Goal: Check status: Check status

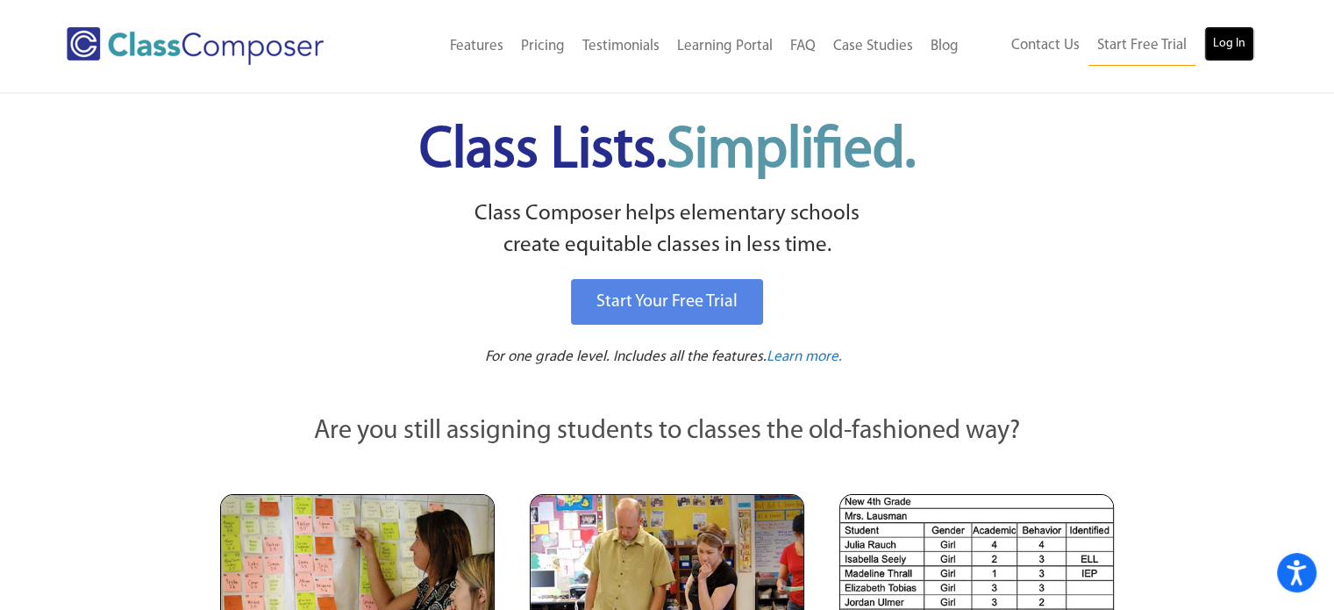
click at [1221, 41] on link "Log In" at bounding box center [1229, 43] width 50 height 35
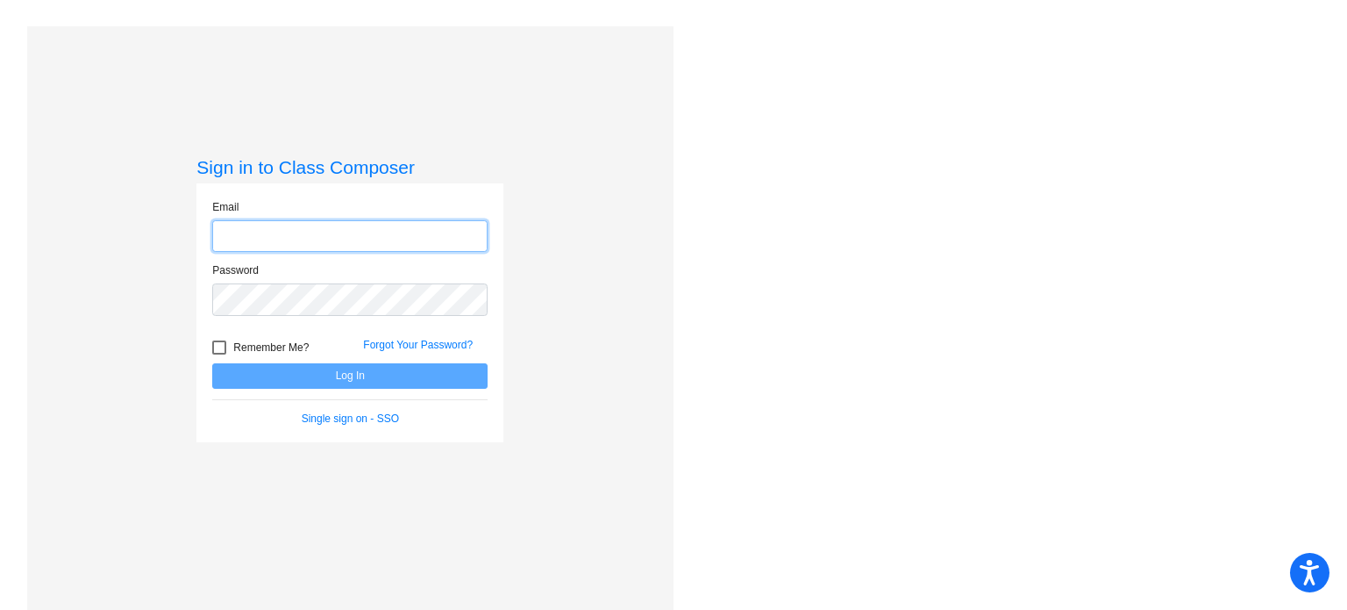
type input "[EMAIL_ADDRESS][DOMAIN_NAME]"
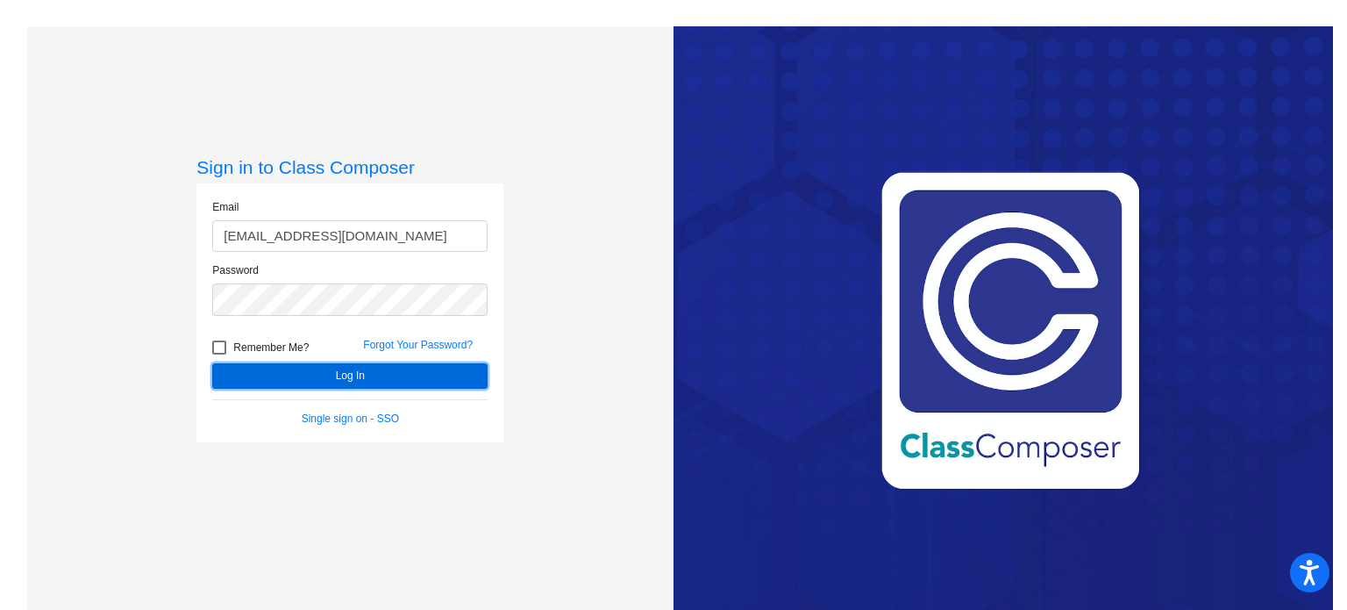
click at [328, 374] on button "Log In" at bounding box center [349, 375] width 275 height 25
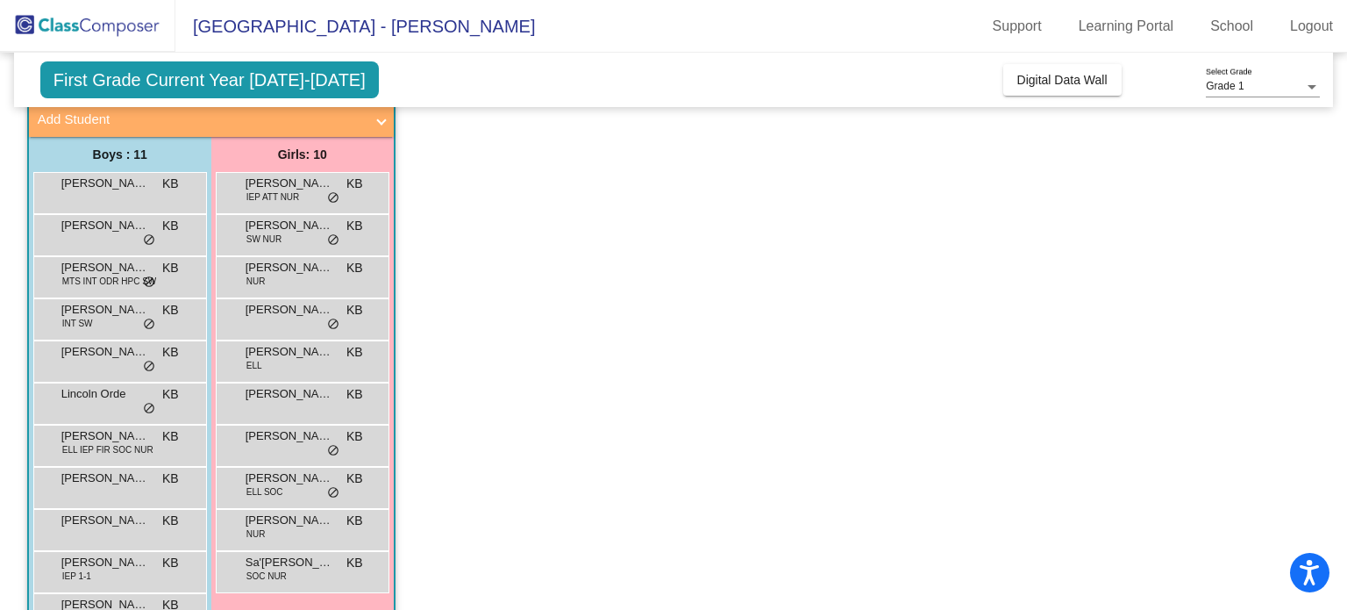
scroll to position [123, 0]
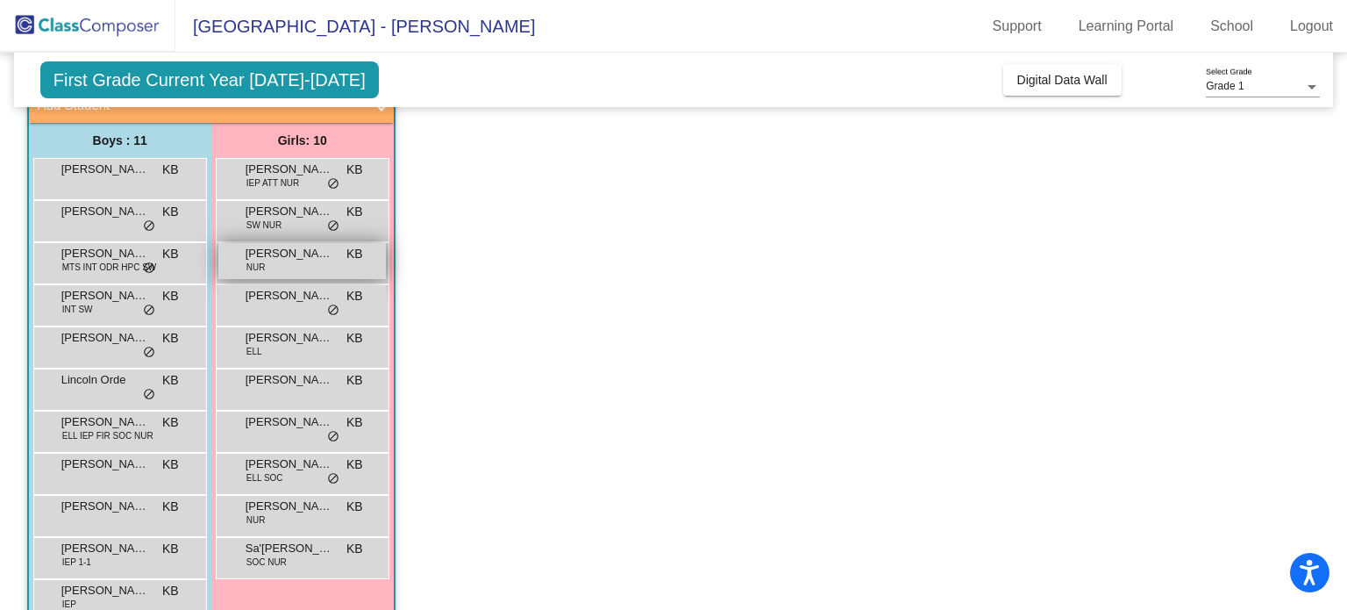
click at [316, 254] on span "[PERSON_NAME]" at bounding box center [290, 254] width 88 height 18
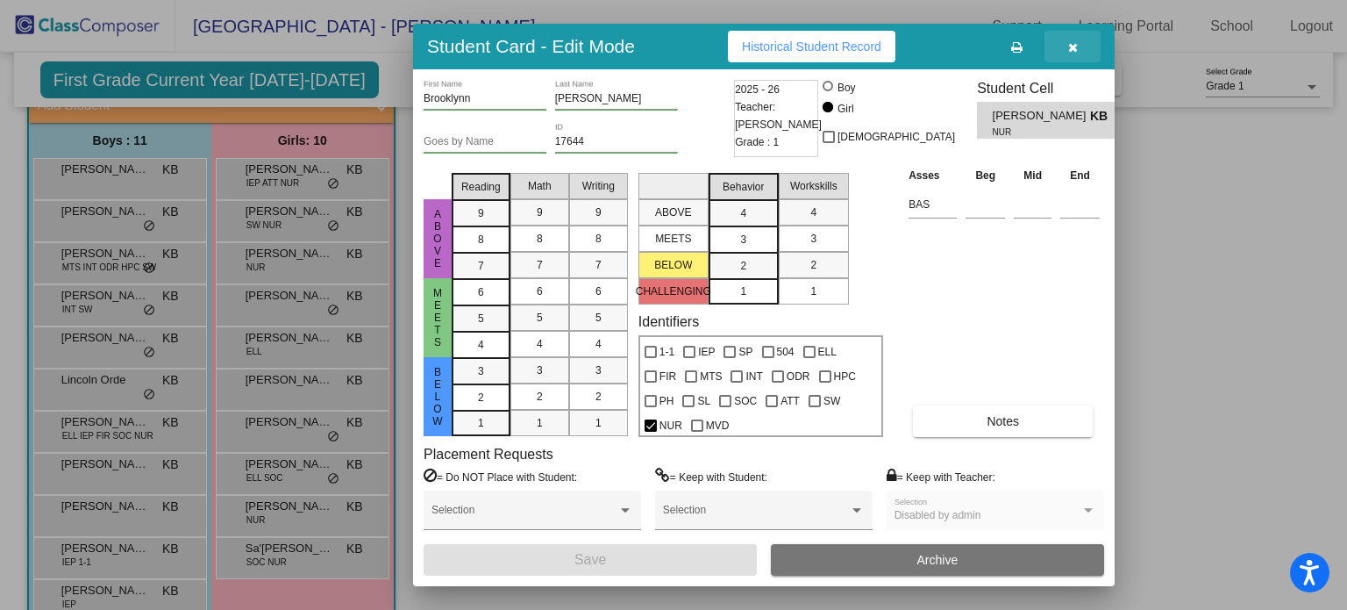
click at [1065, 48] on button "button" at bounding box center [1073, 47] width 56 height 32
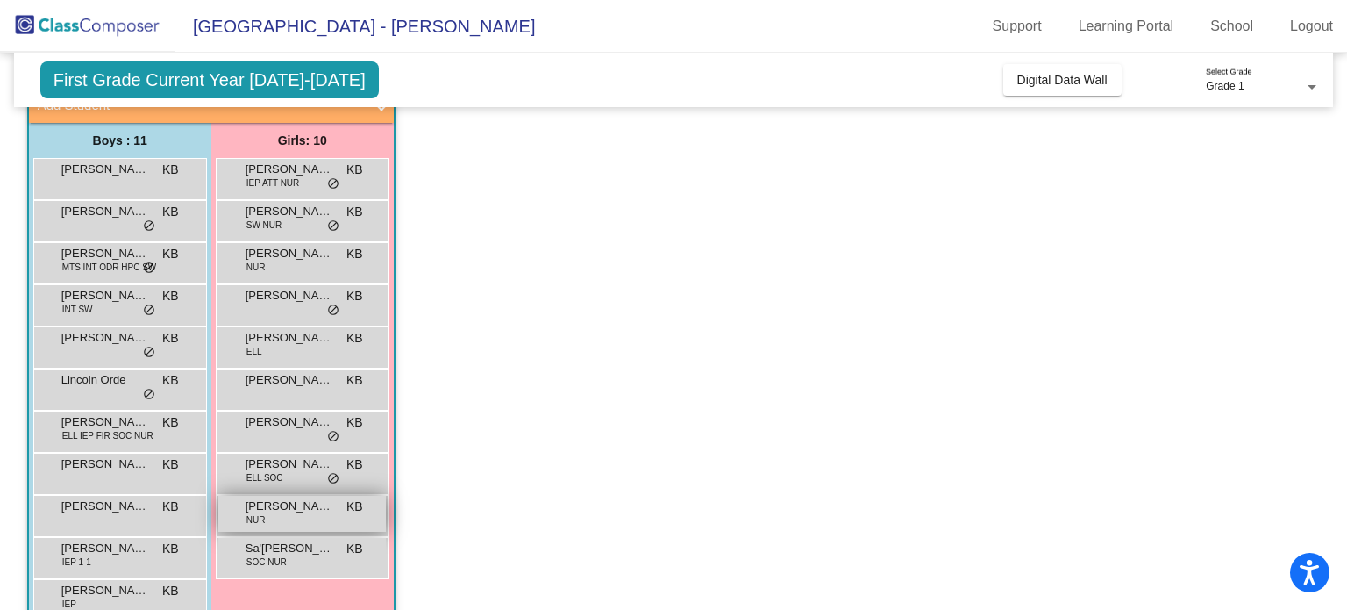
click at [309, 501] on span "[PERSON_NAME]" at bounding box center [290, 506] width 88 height 18
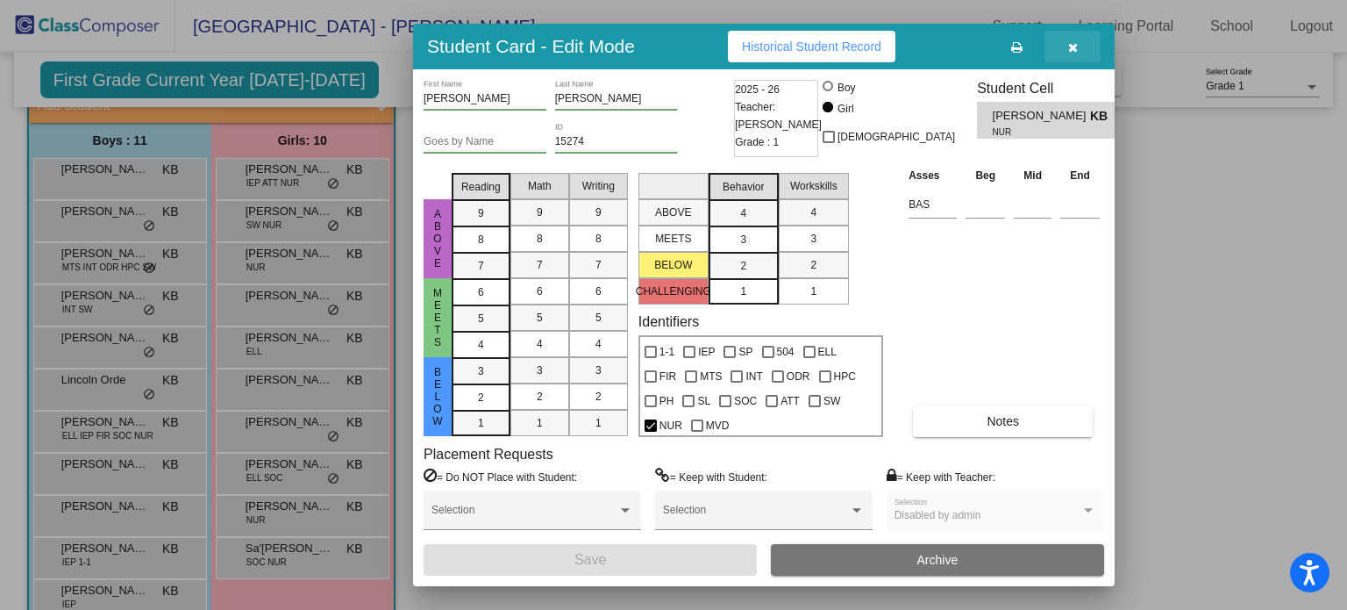
click at [1071, 46] on icon "button" at bounding box center [1073, 47] width 10 height 12
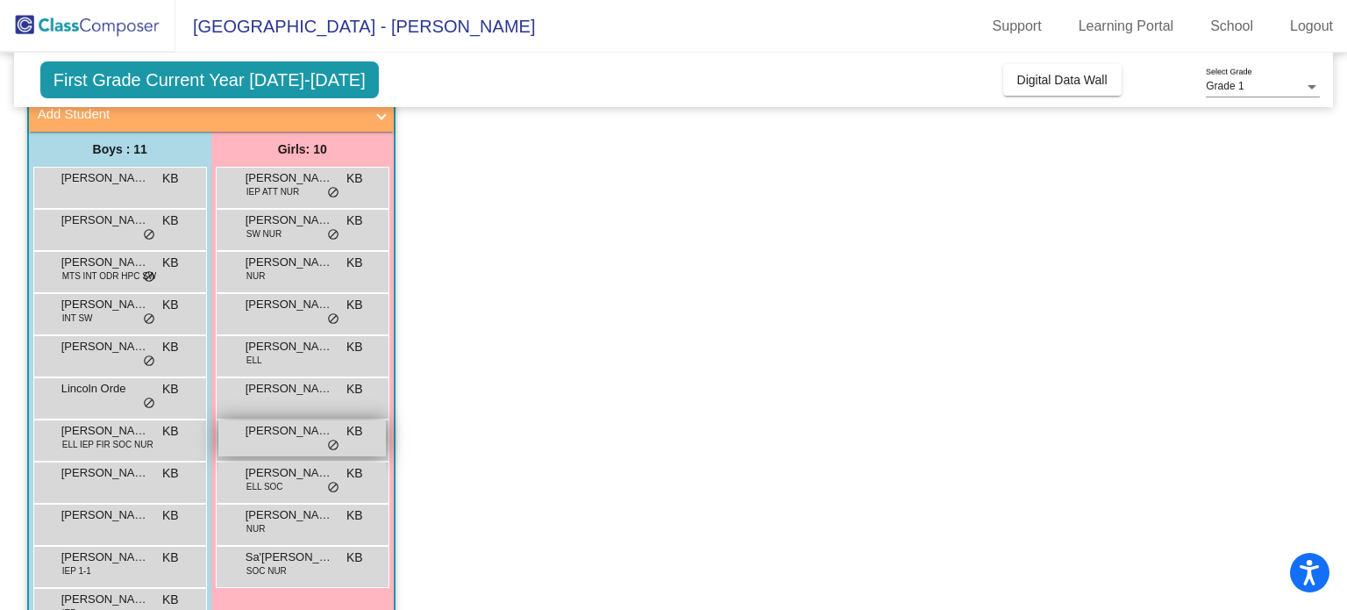
scroll to position [115, 0]
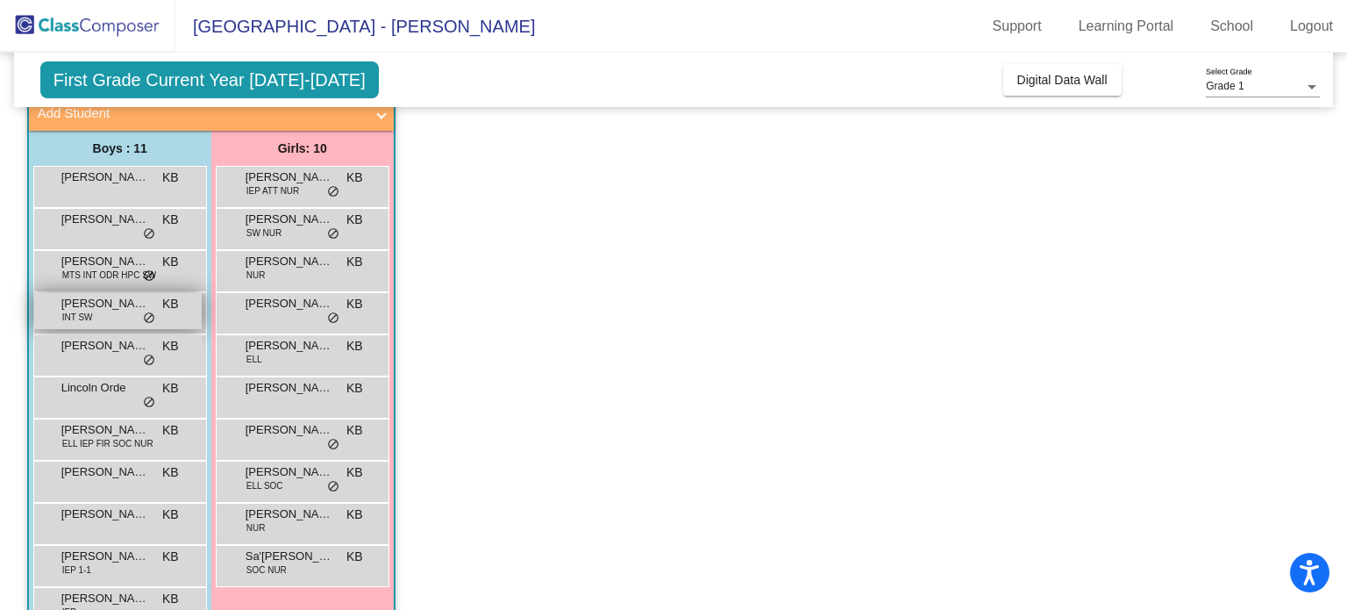
click at [82, 317] on span "INT SW" at bounding box center [77, 317] width 31 height 13
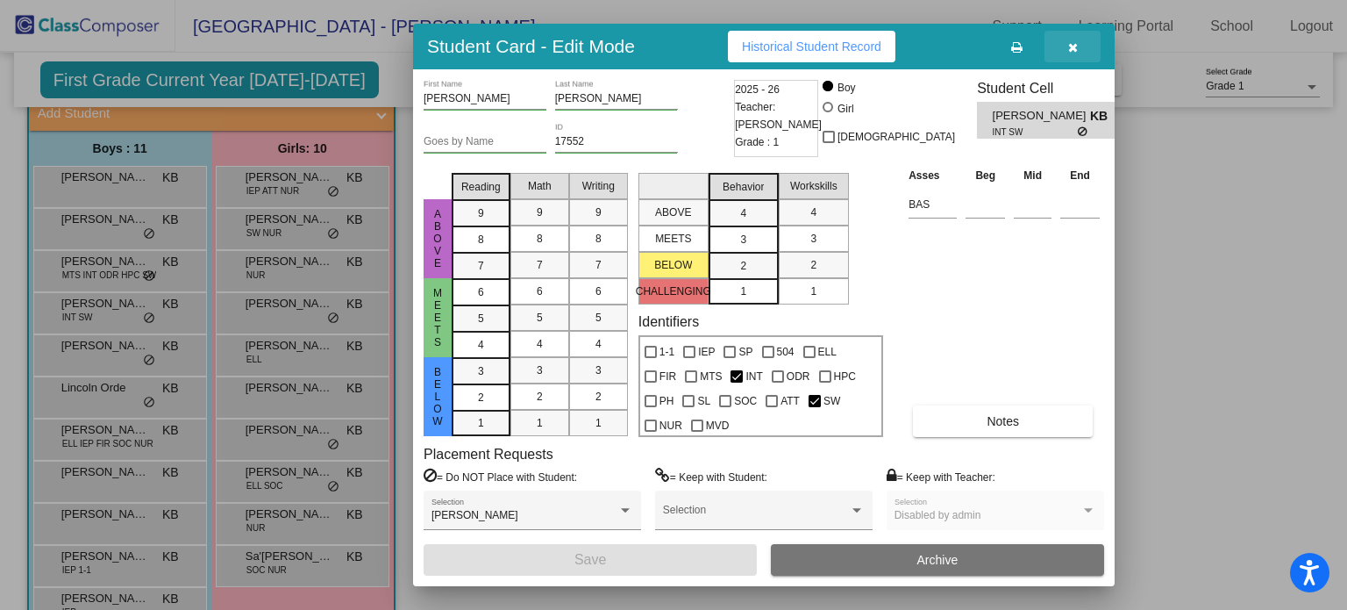
click at [1076, 53] on icon "button" at bounding box center [1073, 47] width 10 height 12
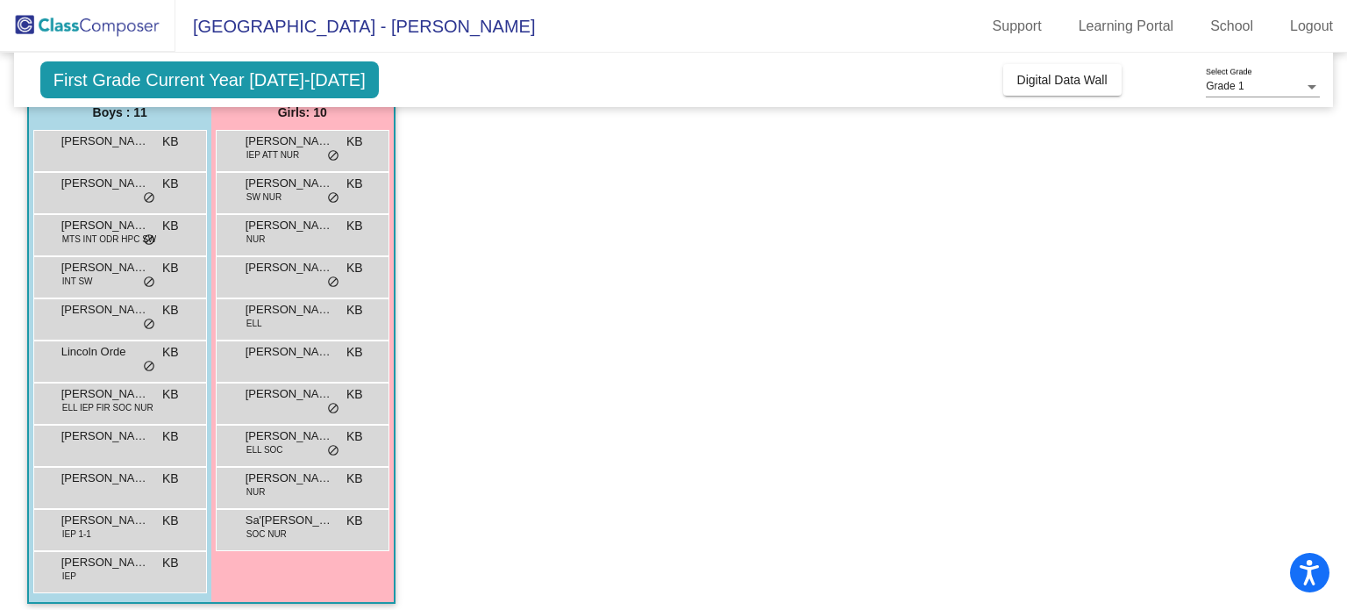
scroll to position [158, 0]
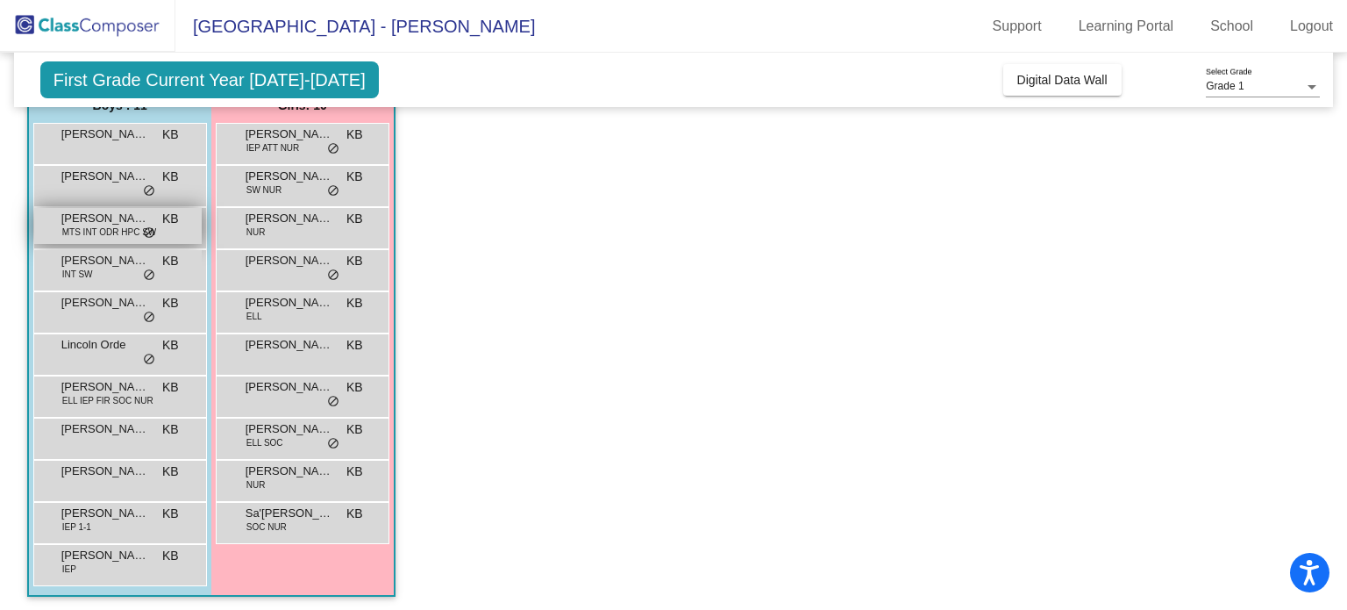
click at [100, 225] on span "MTS INT ODR HPC SW" at bounding box center [109, 231] width 95 height 13
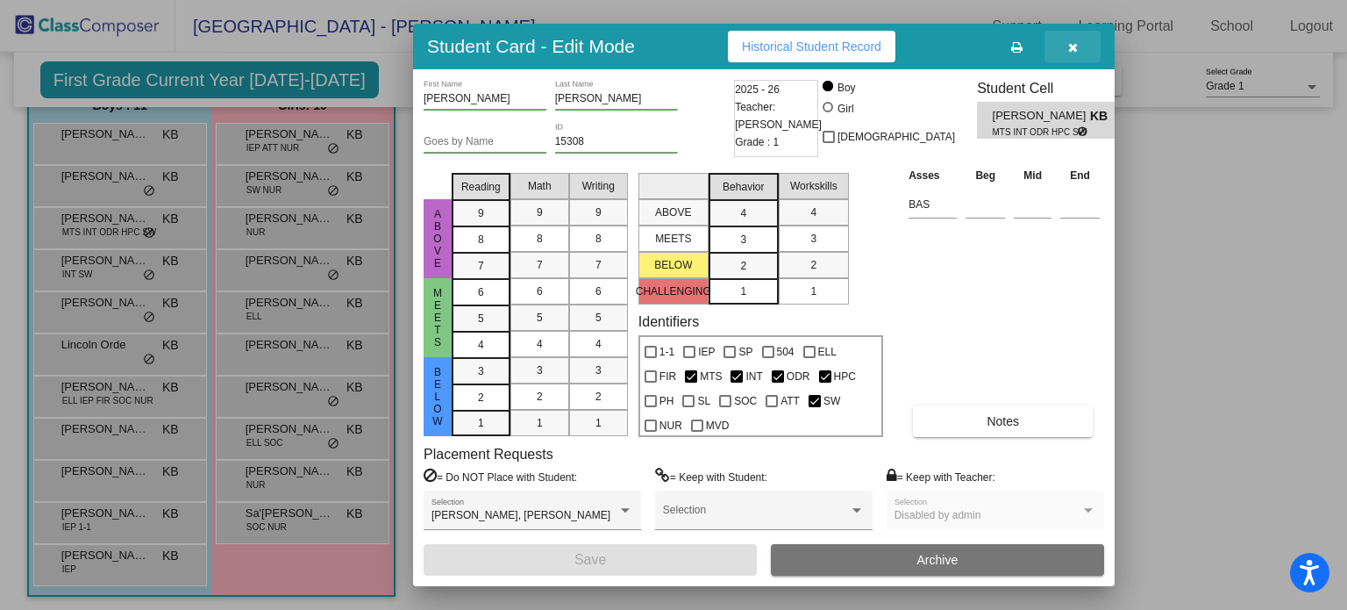
click at [1074, 52] on icon "button" at bounding box center [1073, 47] width 10 height 12
